Goal: Task Accomplishment & Management: Use online tool/utility

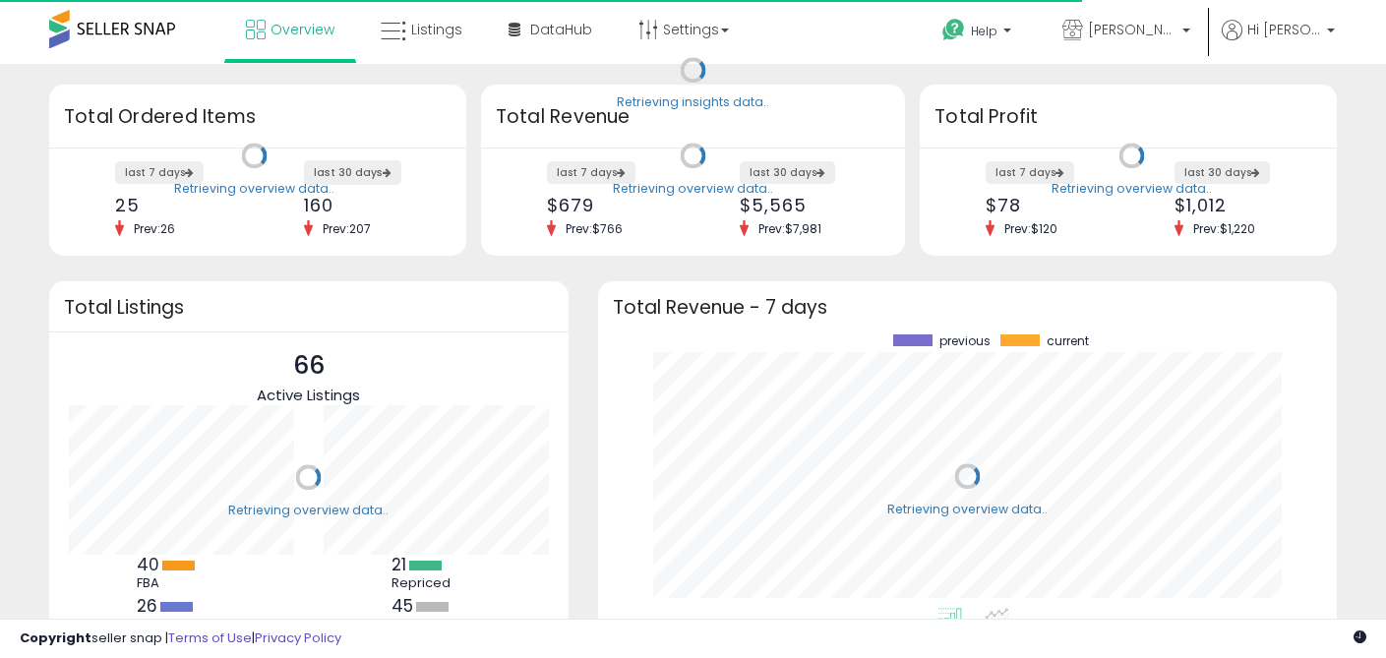
scroll to position [273, 699]
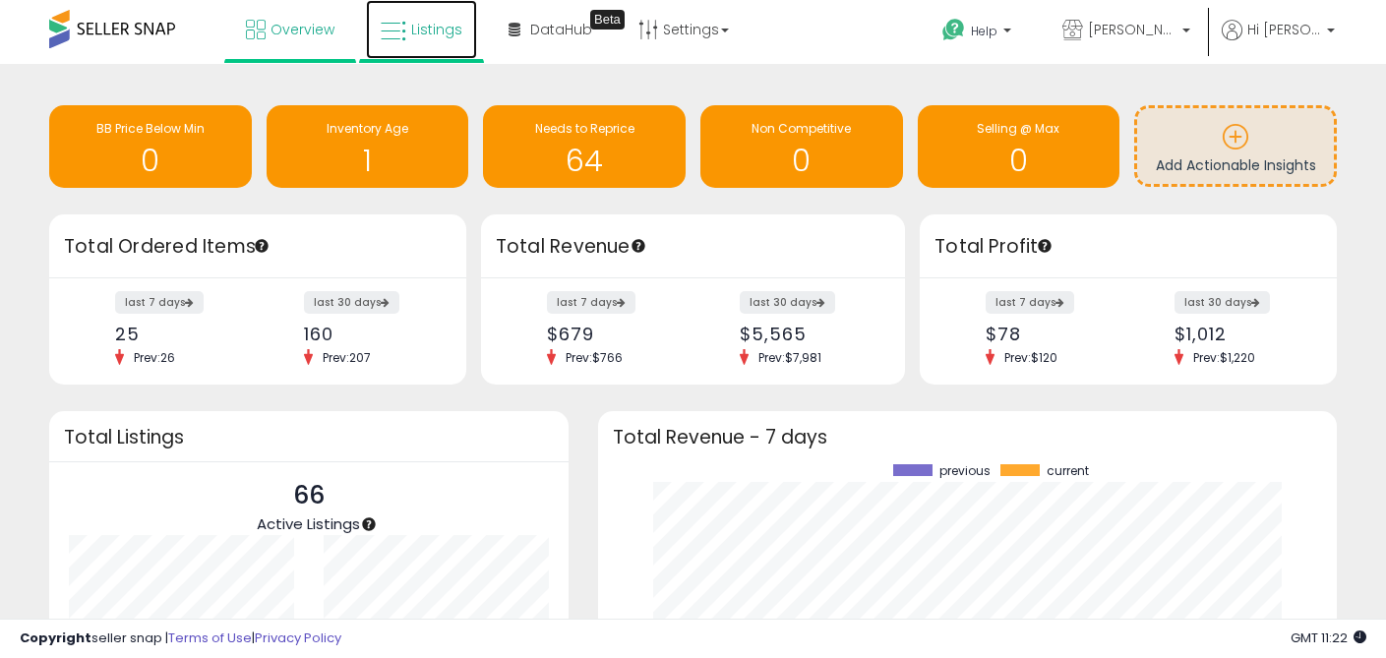
click at [400, 25] on icon at bounding box center [394, 32] width 26 height 26
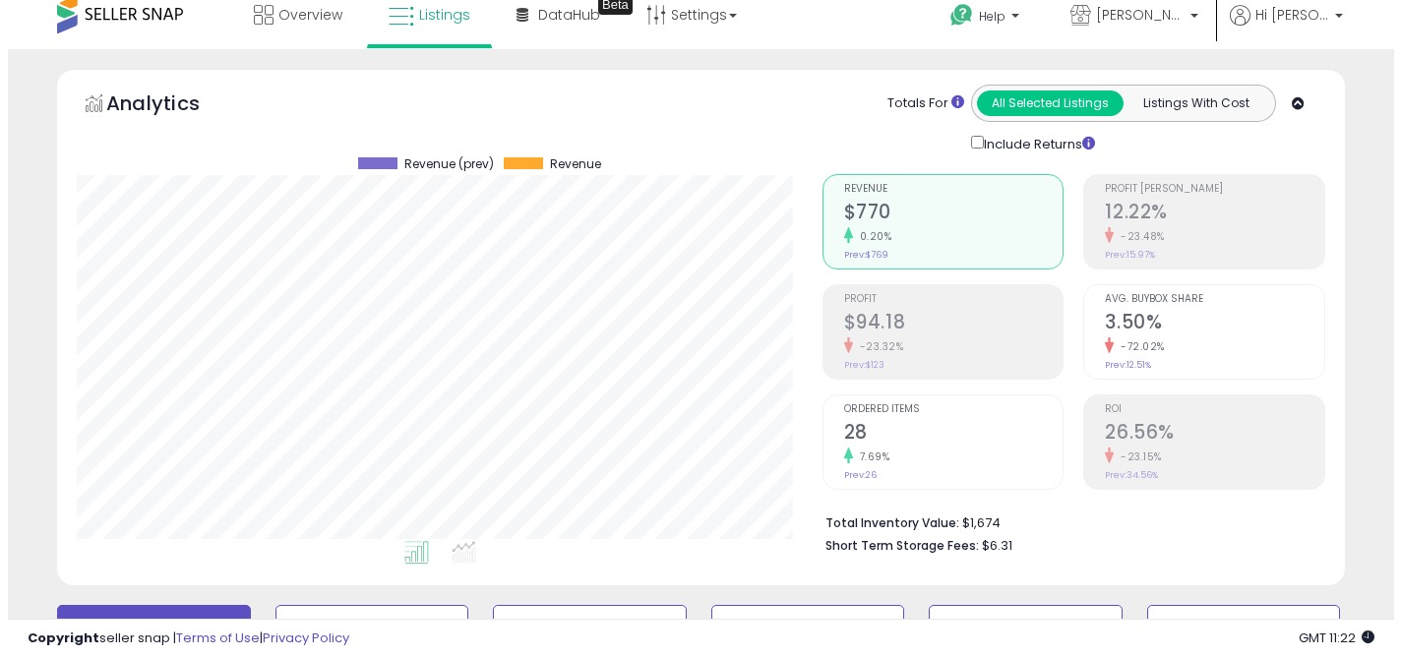
scroll to position [233, 0]
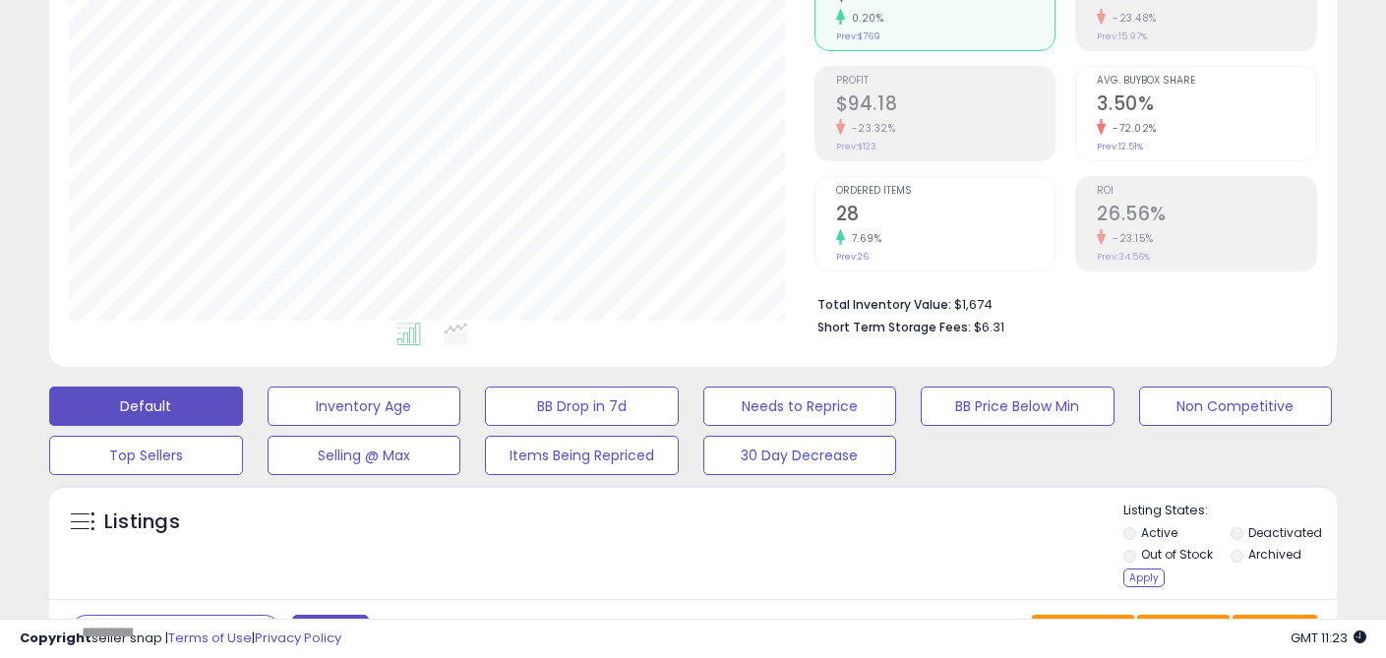
click at [1131, 574] on div "Apply" at bounding box center [1143, 578] width 41 height 19
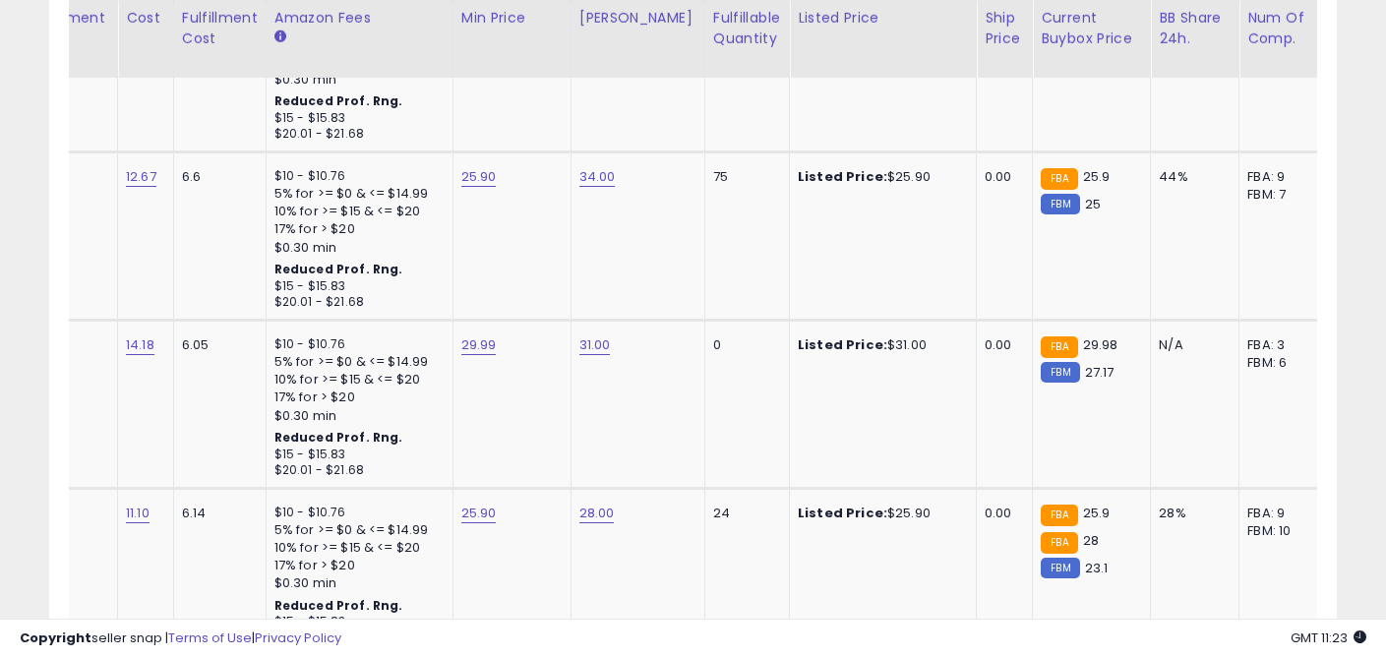
scroll to position [0, 379]
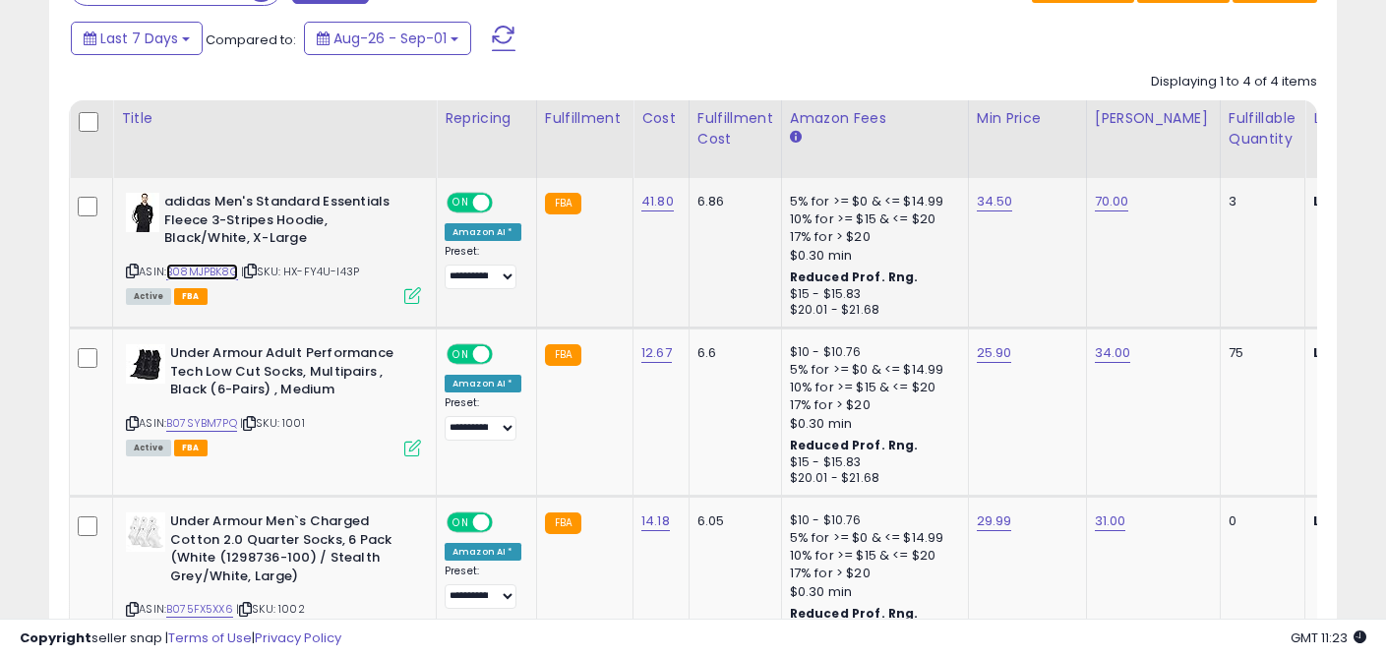
click at [206, 275] on link "B08MJPBK8G" at bounding box center [202, 272] width 72 height 17
